Goal: Task Accomplishment & Management: Use online tool/utility

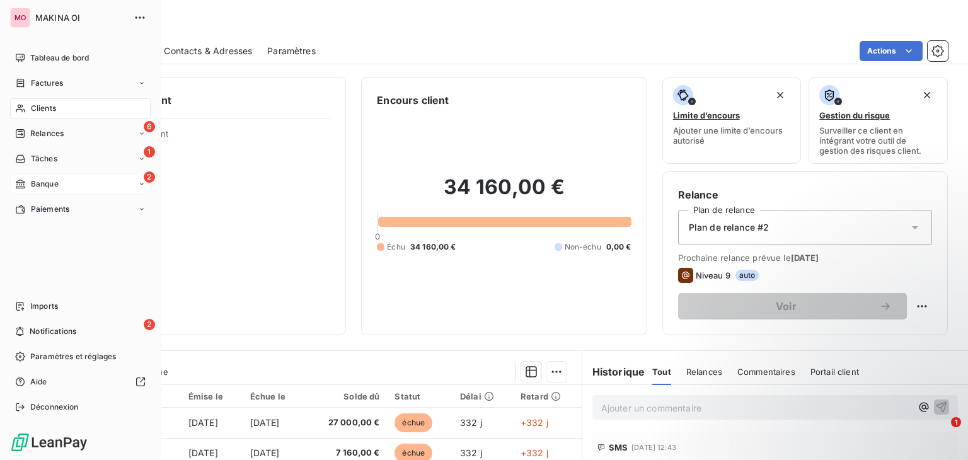
click at [93, 184] on div "2 Banque" at bounding box center [80, 184] width 141 height 20
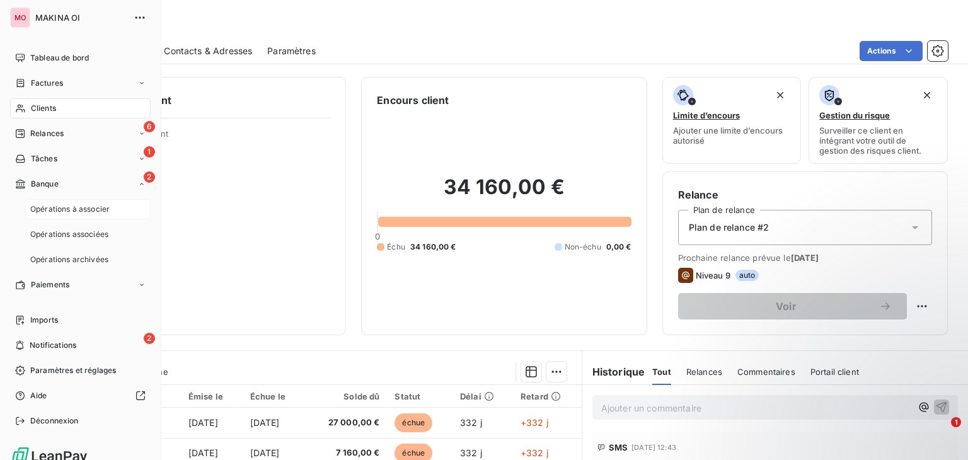
click at [96, 204] on span "Opérations à associer" at bounding box center [69, 209] width 79 height 11
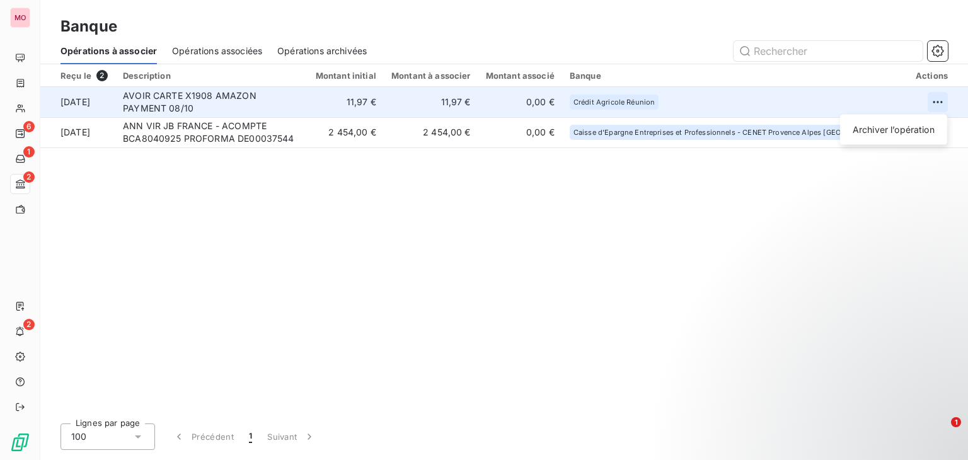
click at [937, 101] on html "MO 6 1 2 2 Banque Opérations à associer Opérations associées Opérations archivé…" at bounding box center [484, 230] width 968 height 460
click at [901, 129] on div "Archiver l’opération" at bounding box center [893, 130] width 97 height 20
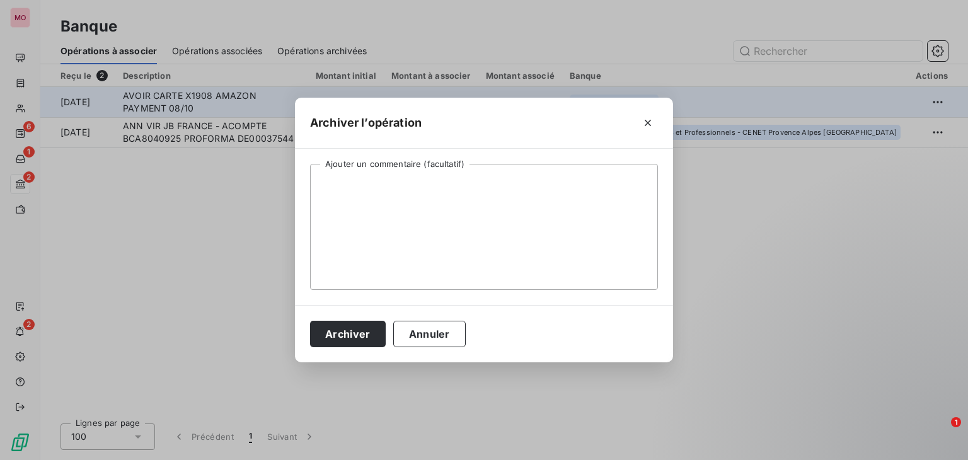
click at [356, 320] on div "Archiver Annuler" at bounding box center [484, 333] width 378 height 57
click at [349, 328] on button "Archiver" at bounding box center [348, 334] width 76 height 26
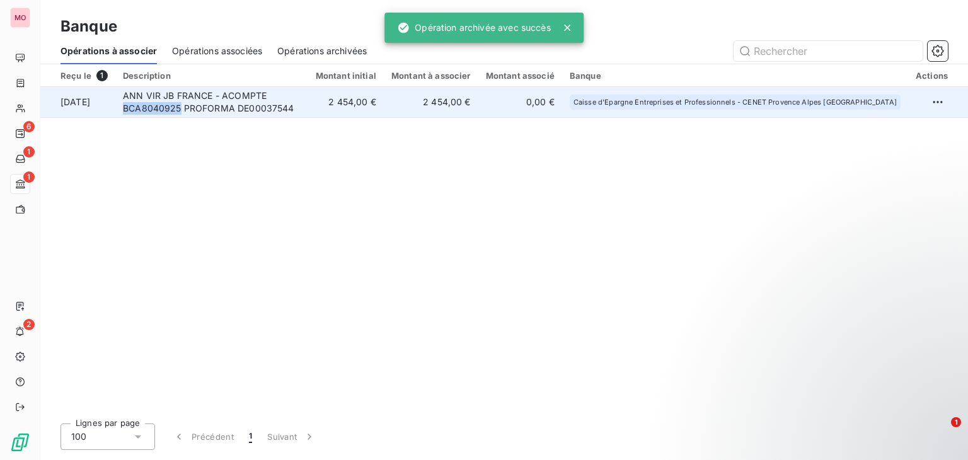
drag, startPoint x: 328, startPoint y: 95, endPoint x: 270, endPoint y: 91, distance: 58.1
click at [270, 91] on td "ANN VIR JB FRANCE - ACOMPTE BCA8040925 PROFORMA DE00037544" at bounding box center [211, 102] width 193 height 30
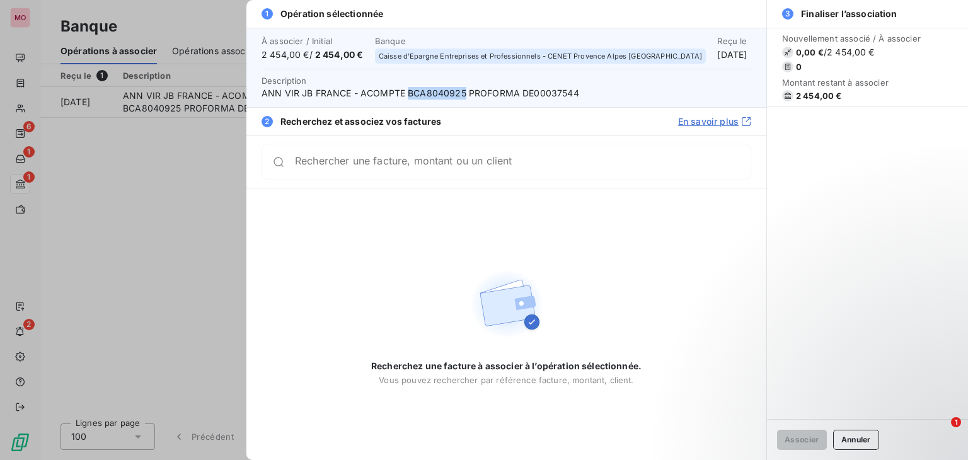
drag, startPoint x: 463, startPoint y: 93, endPoint x: 406, endPoint y: 92, distance: 56.1
click at [406, 92] on span "ANN VIR JB FRANCE - ACOMPTE BCA8040925 PROFORMA DE00037544" at bounding box center [507, 93] width 490 height 13
copy span "BCA8040925"
click at [160, 202] on div at bounding box center [484, 230] width 968 height 460
